Goal: Check status: Check status

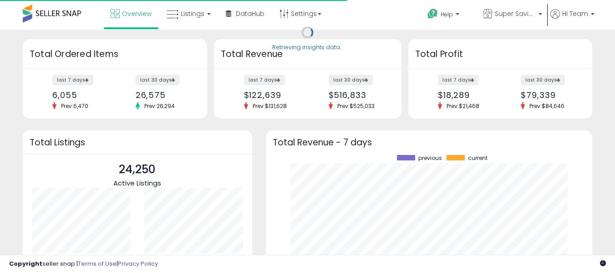
scroll to position [127, 309]
click at [189, 11] on link "Listings" at bounding box center [189, 13] width 58 height 27
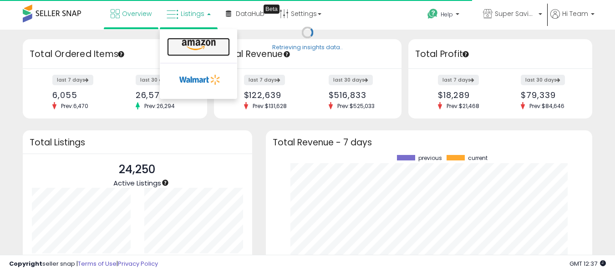
click at [202, 43] on icon at bounding box center [199, 45] width 40 height 12
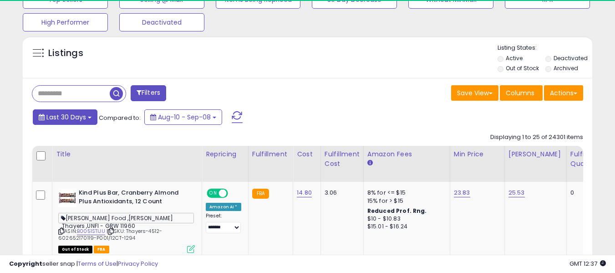
scroll to position [319, 0]
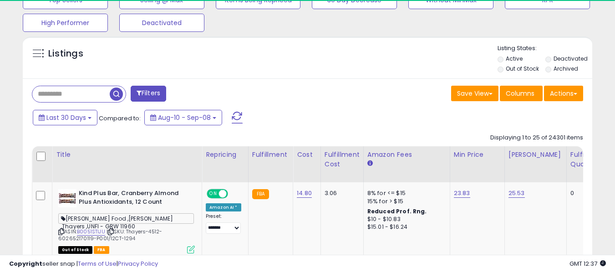
click at [76, 101] on input "text" at bounding box center [70, 94] width 77 height 16
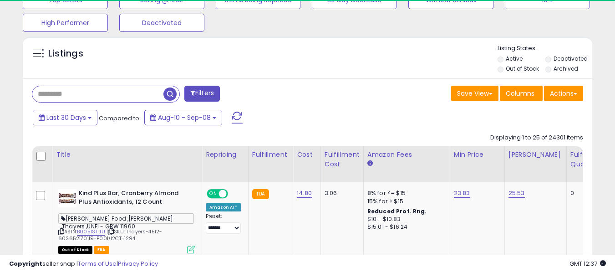
paste input "**********"
type input "**********"
click at [165, 92] on span "button" at bounding box center [170, 93] width 13 height 13
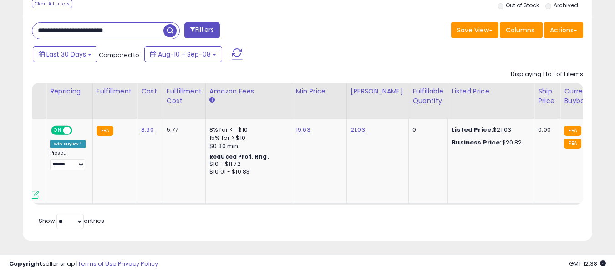
scroll to position [0, 0]
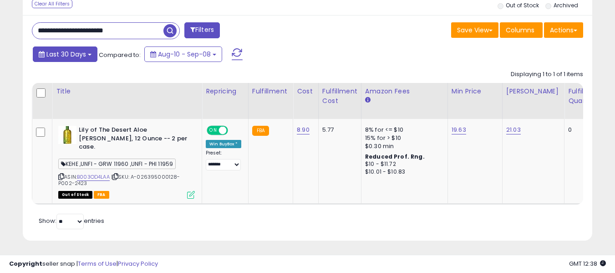
click at [72, 52] on span "Last 30 Days" at bounding box center [66, 54] width 40 height 9
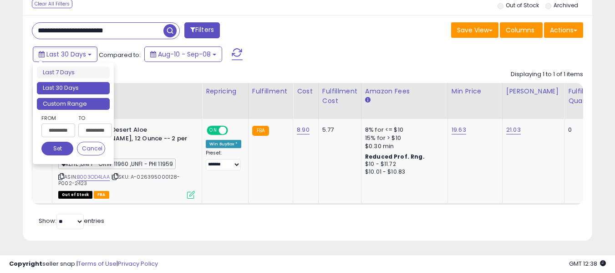
click at [67, 106] on li "Custom Range" at bounding box center [73, 104] width 73 height 12
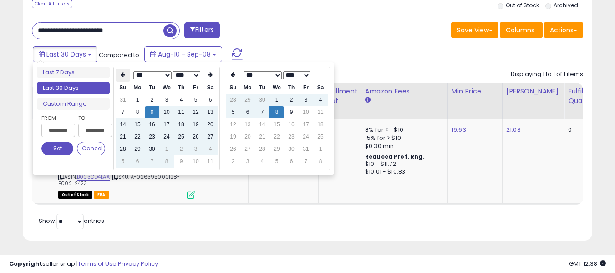
click at [124, 74] on icon at bounding box center [123, 74] width 5 height 5
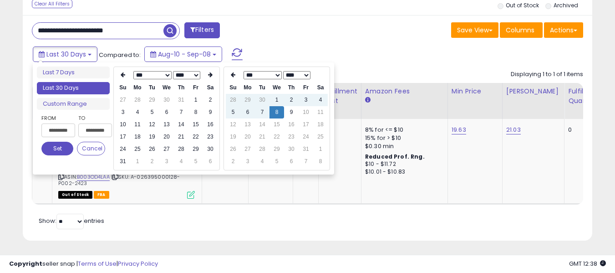
click at [124, 74] on icon at bounding box center [123, 74] width 5 height 5
click at [122, 99] on td "25" at bounding box center [123, 100] width 15 height 12
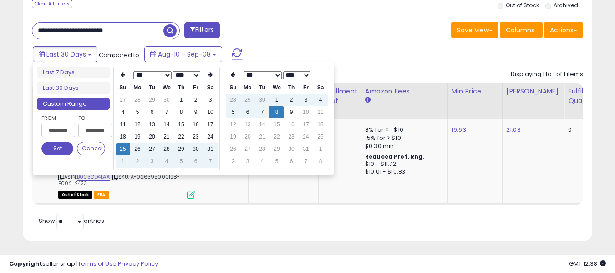
type input "**********"
click at [62, 150] on button "Set" at bounding box center [57, 149] width 32 height 14
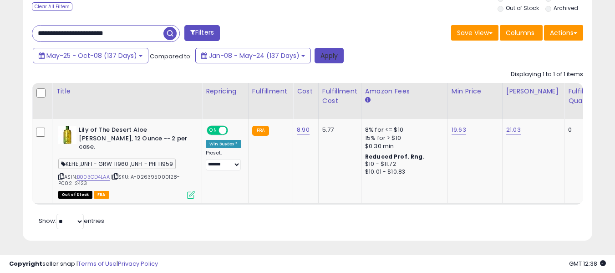
click at [329, 53] on button "Apply" at bounding box center [329, 55] width 29 height 15
